Goal: Check status: Check status

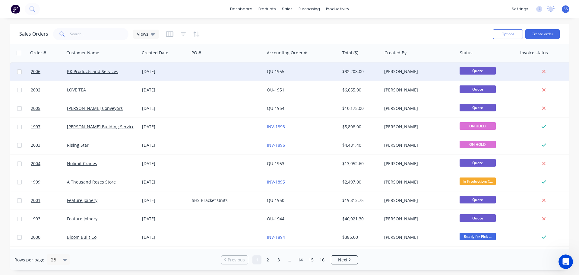
click at [208, 69] on div at bounding box center [227, 71] width 75 height 18
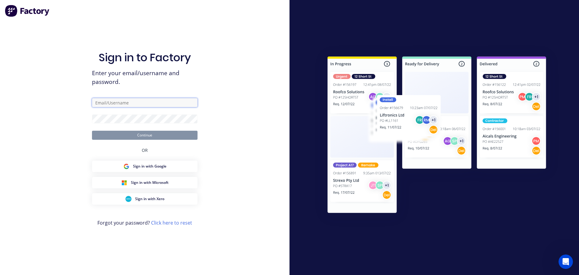
click at [159, 104] on input "text" at bounding box center [145, 102] width 106 height 9
type input "[EMAIL_ADDRESS][DOMAIN_NAME]"
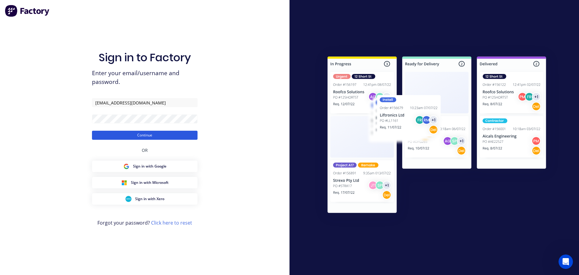
click at [150, 135] on button "Continue" at bounding box center [145, 135] width 106 height 9
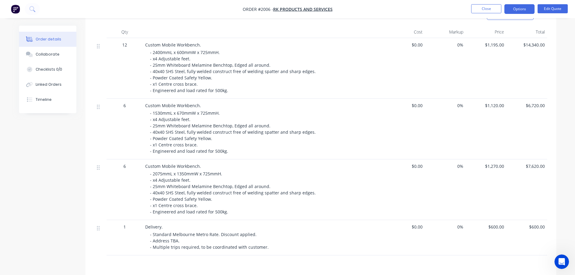
scroll to position [70, 0]
